Goal: Use online tool/utility

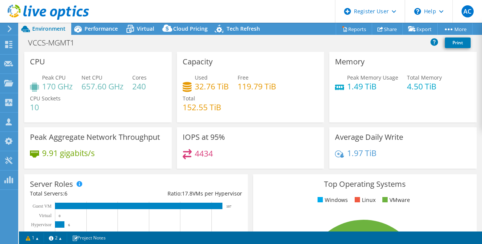
select select "Over Provisioning"
select select "Australia"
select select "AUD"
click at [290, 5] on header "AC Dell User [PERSON_NAME] [PERSON_NAME][EMAIL_ADDRESS][PERSON_NAME][DOMAIN_NAM…" at bounding box center [241, 11] width 482 height 23
